Goal: Information Seeking & Learning: Learn about a topic

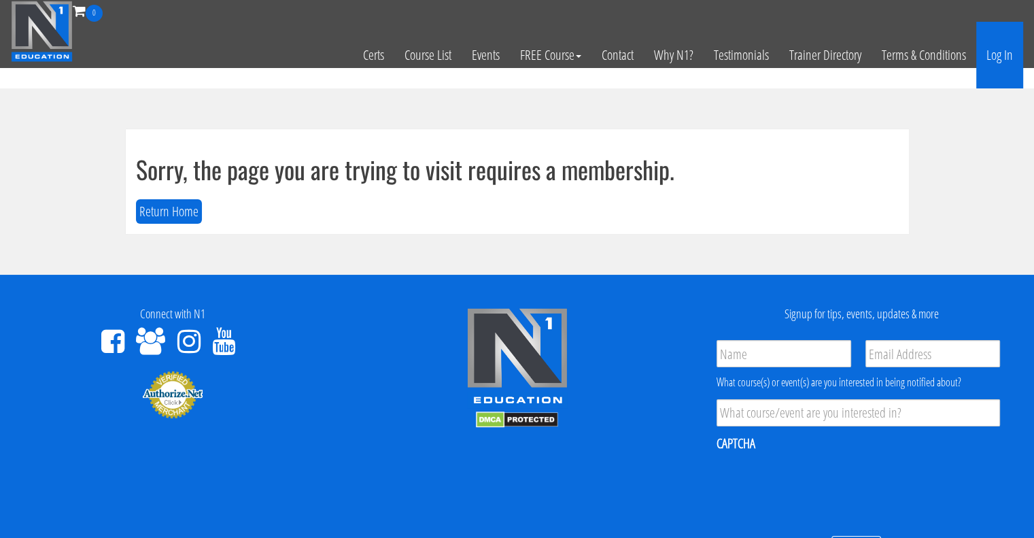
click at [996, 59] on link "Log In" at bounding box center [1000, 55] width 47 height 67
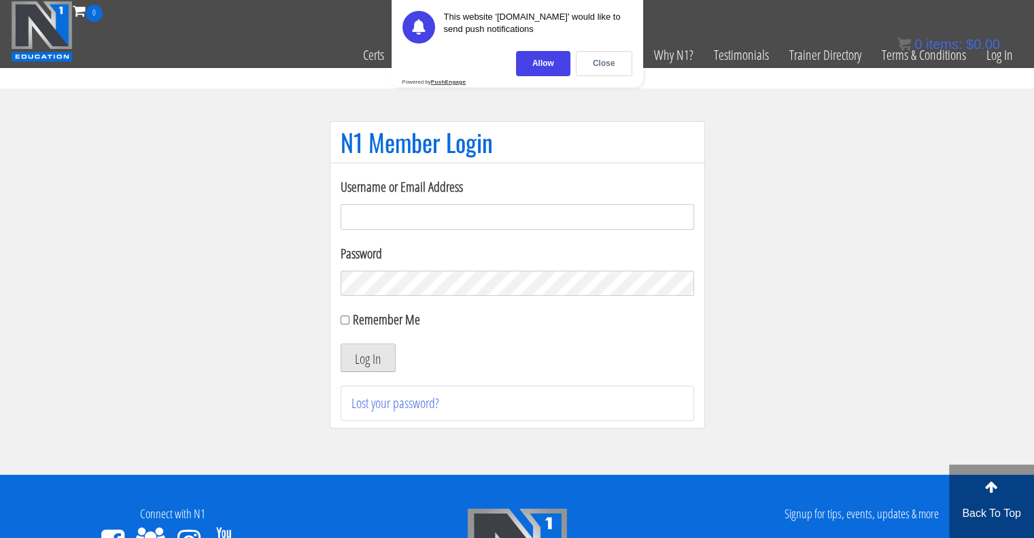
type input "[EMAIL_ADDRESS][DOMAIN_NAME]"
click at [352, 363] on button "Log In" at bounding box center [368, 357] width 55 height 29
click at [607, 56] on div "Close" at bounding box center [604, 63] width 56 height 25
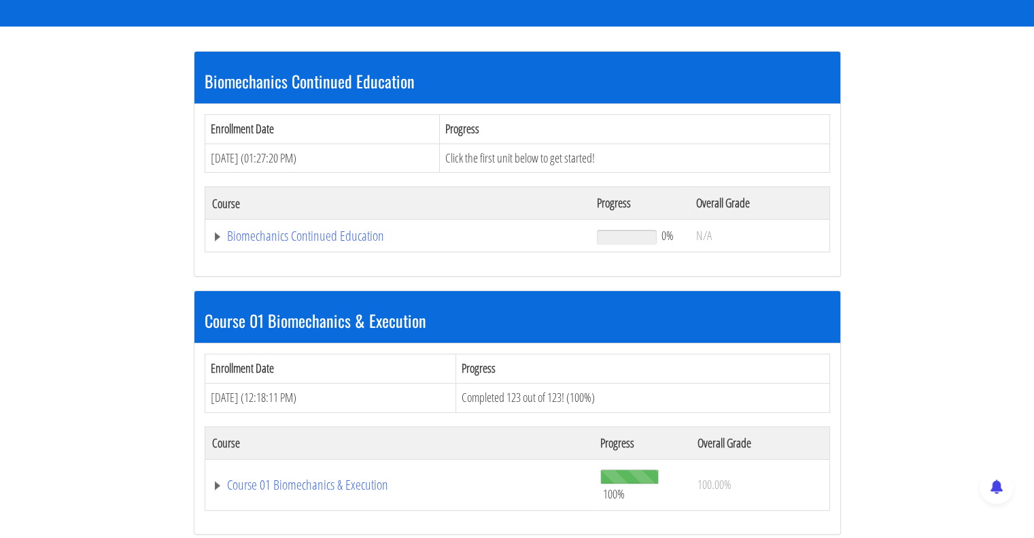
scroll to position [272, 0]
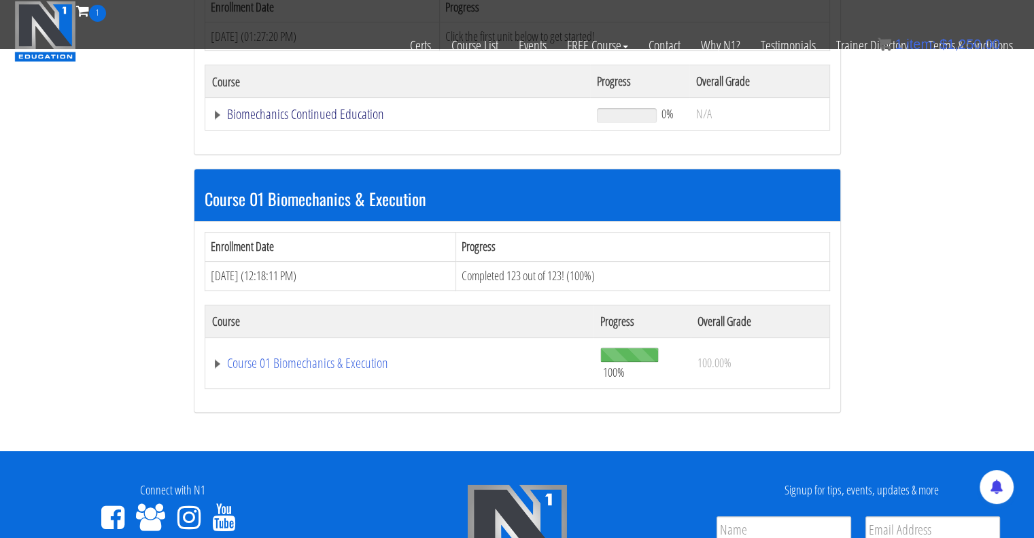
click at [313, 112] on link "Biomechanics Continued Education" at bounding box center [398, 114] width 372 height 14
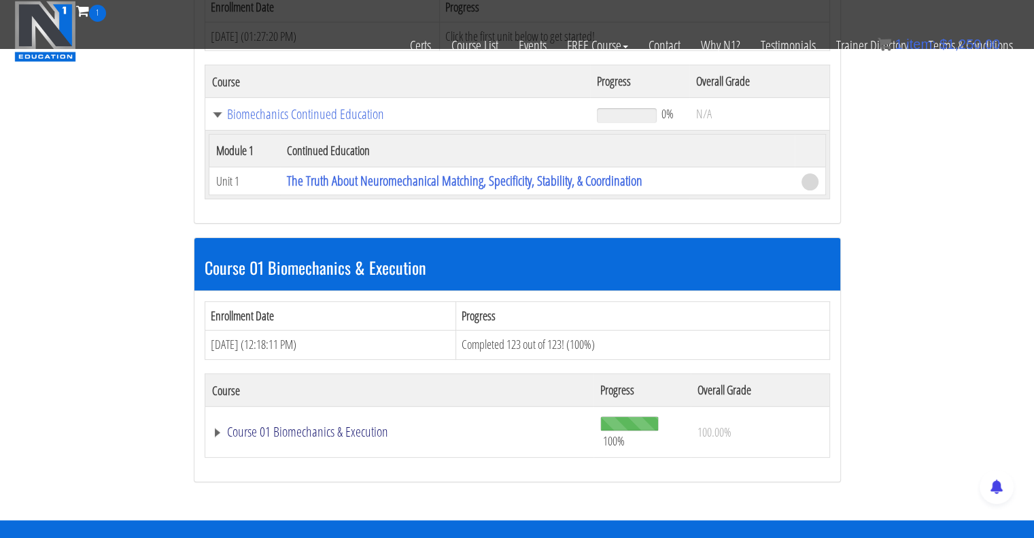
click at [343, 428] on link "Course 01 Biomechanics & Execution" at bounding box center [399, 432] width 375 height 14
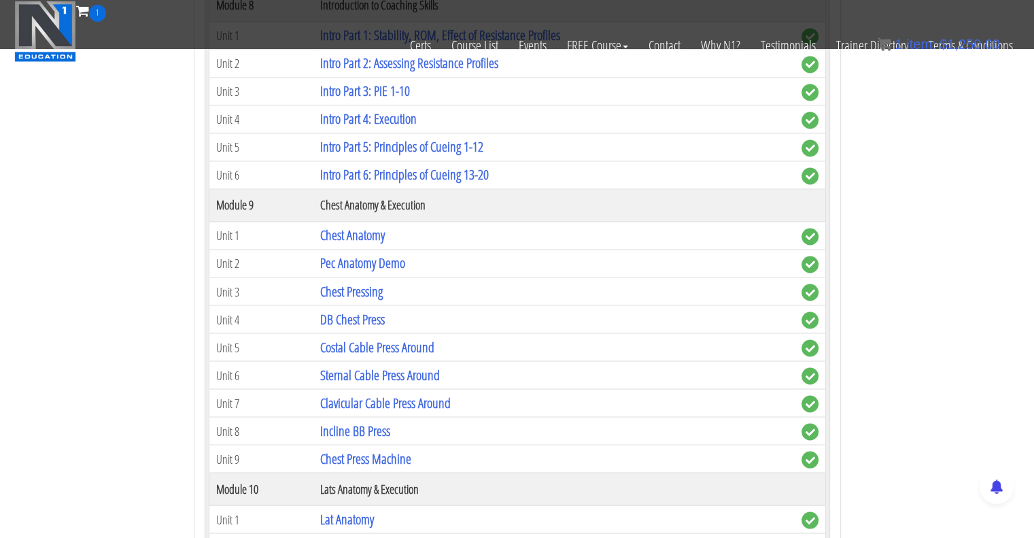
scroll to position [2312, 0]
click at [366, 365] on link "Sternal Cable Press Around" at bounding box center [380, 374] width 120 height 18
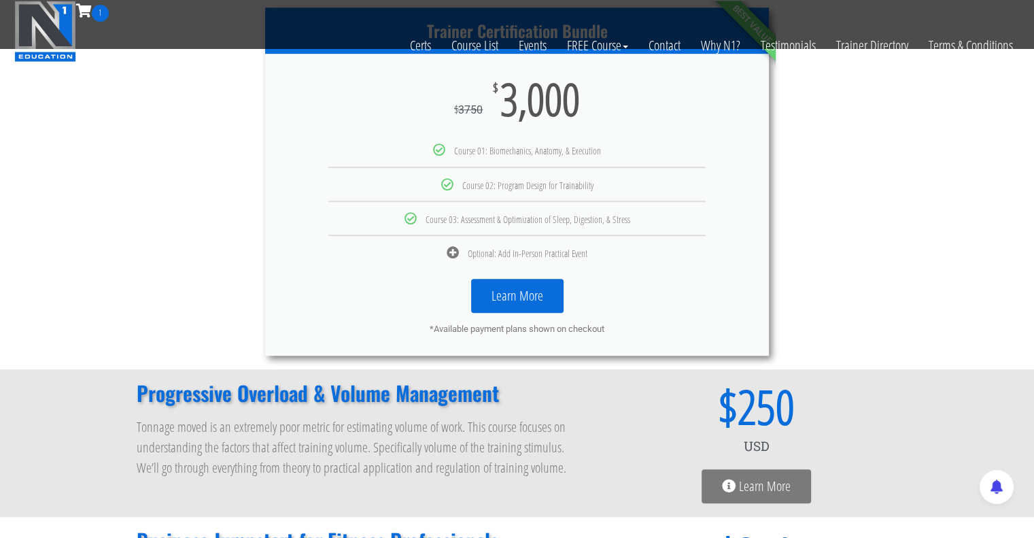
scroll to position [816, 0]
